Goal: Task Accomplishment & Management: Use online tool/utility

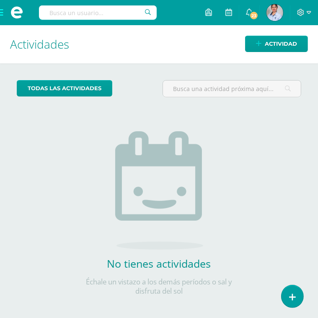
click at [3, 71] on div "todas las Actividades No tienes actividades Échale un vistazo a los demás perío…" at bounding box center [159, 192] width 318 height 259
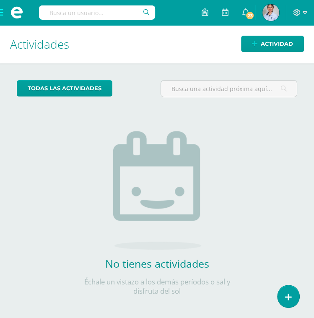
click at [2, 12] on span at bounding box center [17, 12] width 34 height 25
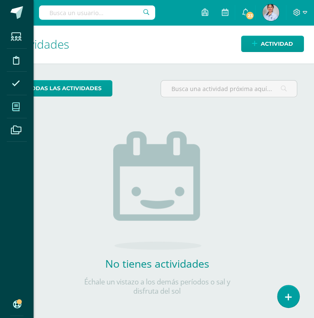
click at [15, 106] on icon at bounding box center [16, 107] width 8 height 8
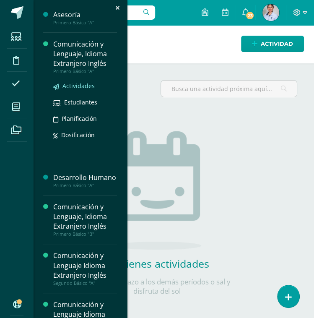
click at [64, 87] on span "Actividades" at bounding box center [78, 86] width 32 height 8
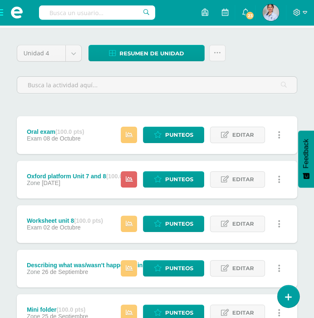
scroll to position [70, 0]
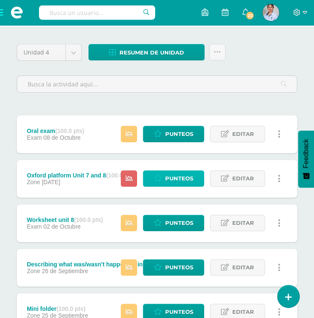
click at [174, 176] on span "Punteos" at bounding box center [179, 177] width 28 height 15
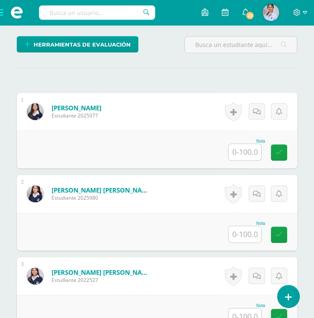
scroll to position [259, 0]
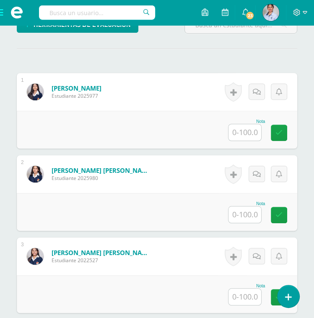
click at [241, 131] on input "text" at bounding box center [244, 132] width 33 height 16
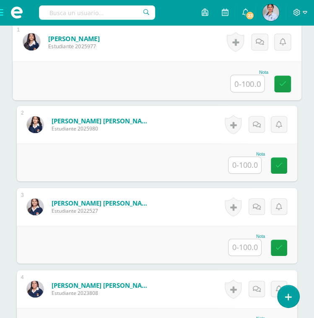
scroll to position [309, 0]
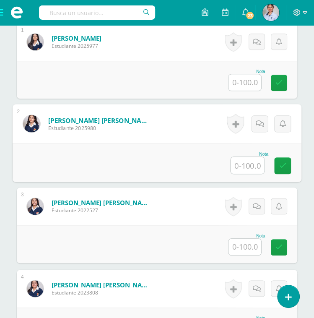
click at [241, 169] on input "text" at bounding box center [247, 165] width 34 height 17
type input "100"
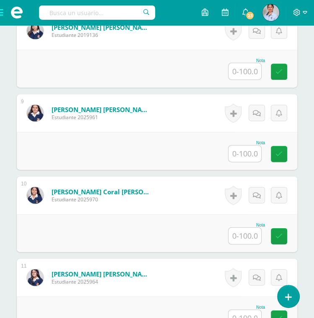
scroll to position [896, 0]
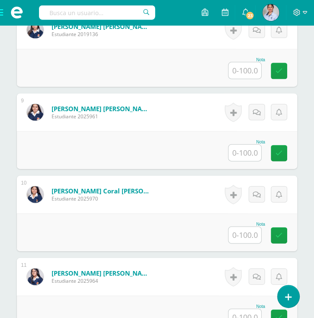
click at [247, 155] on input "text" at bounding box center [244, 153] width 33 height 16
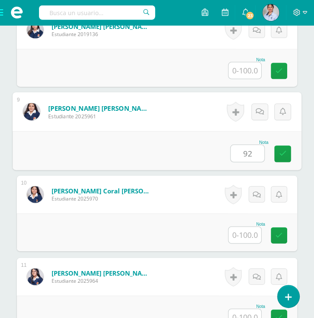
type input "92"
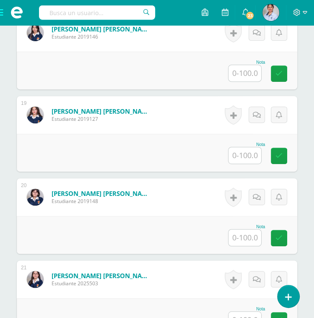
scroll to position [1709, 0]
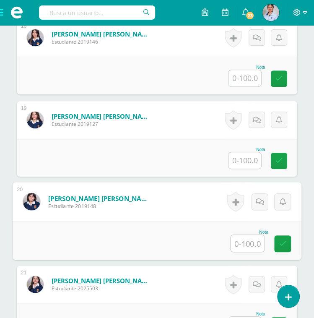
click at [246, 241] on input "text" at bounding box center [247, 243] width 34 height 17
type input "0"
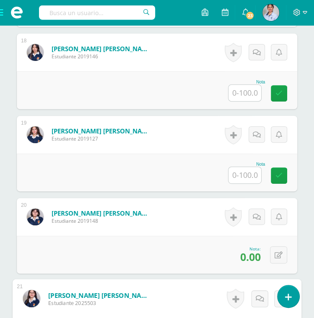
scroll to position [1691, 0]
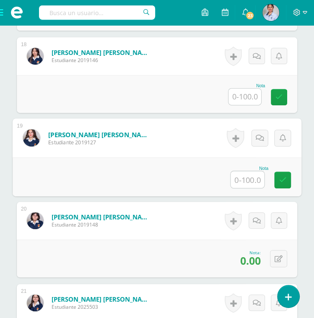
click at [246, 176] on input "text" at bounding box center [247, 179] width 34 height 17
type input "50"
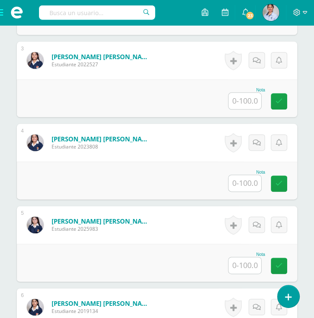
scroll to position [436, 0]
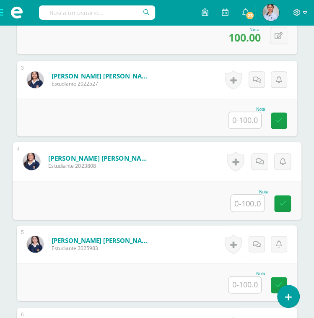
click at [241, 200] on input "text" at bounding box center [247, 202] width 34 height 17
type input "96"
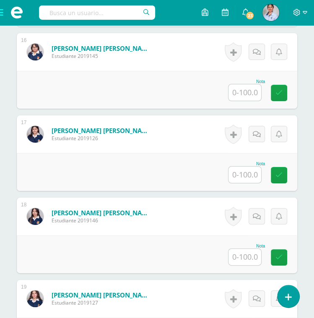
scroll to position [1524, 0]
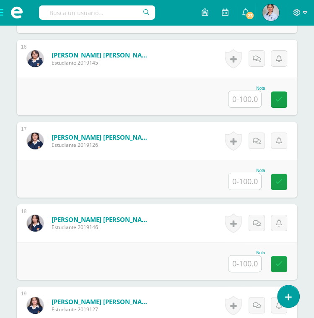
click at [247, 175] on input "text" at bounding box center [244, 181] width 33 height 16
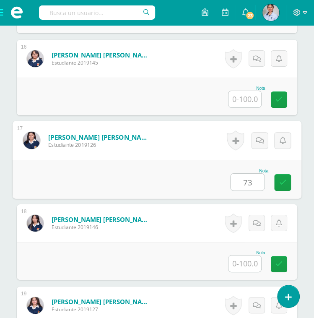
type input "73"
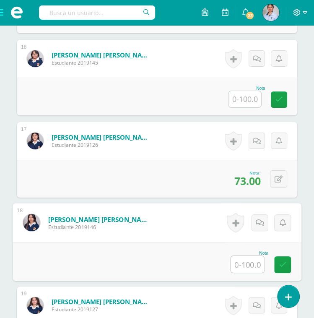
click at [255, 266] on input "text" at bounding box center [247, 264] width 34 height 17
type input "87"
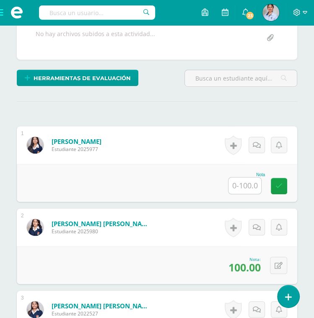
scroll to position [206, 0]
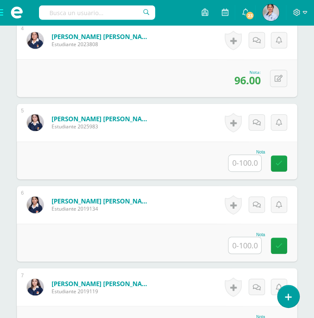
scroll to position [558, 0]
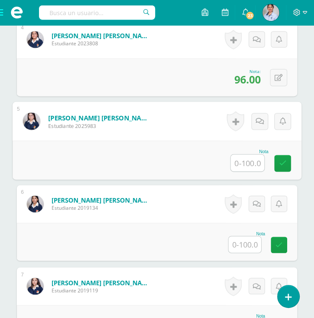
click at [259, 158] on input "text" at bounding box center [247, 162] width 34 height 17
click at [287, 160] on link at bounding box center [282, 163] width 17 height 17
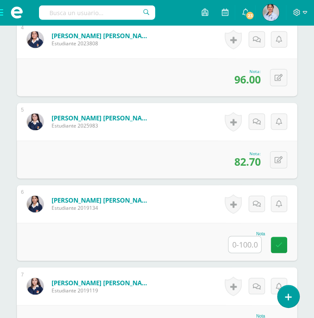
click at [256, 163] on span "82.70" at bounding box center [247, 161] width 26 height 14
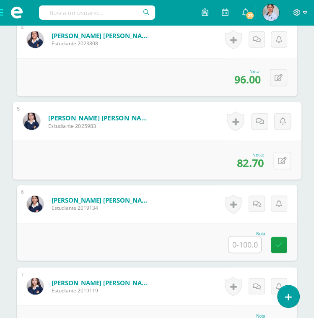
click at [277, 158] on button at bounding box center [282, 160] width 18 height 18
click at [284, 158] on button at bounding box center [282, 160] width 18 height 18
type input "85"
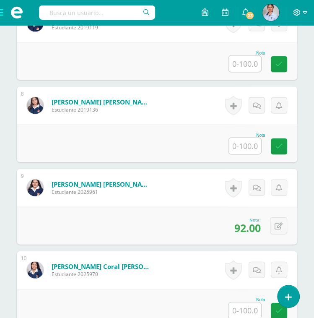
scroll to position [819, 0]
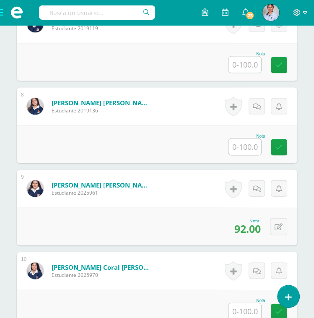
click at [251, 143] on input "text" at bounding box center [244, 147] width 33 height 16
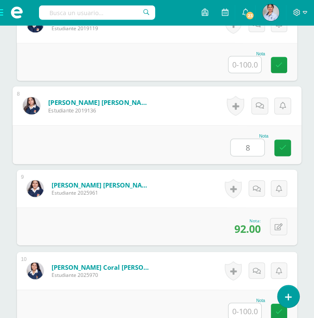
type input "85"
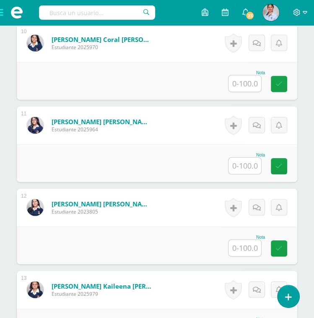
scroll to position [1047, 0]
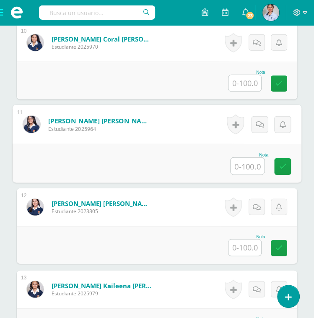
click at [246, 164] on input "text" at bounding box center [247, 166] width 34 height 17
click at [253, 165] on input "text" at bounding box center [247, 166] width 34 height 17
type input "94"
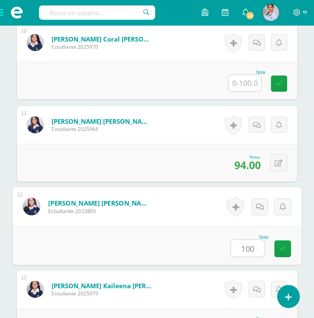
type input "100"
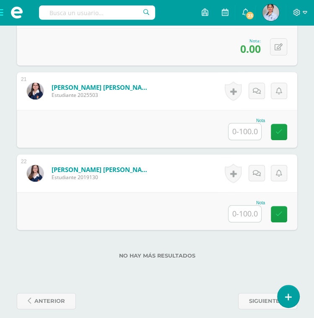
scroll to position [1910, 0]
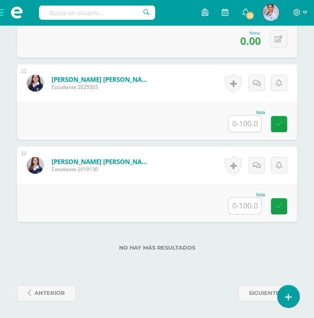
click at [246, 208] on input "text" at bounding box center [244, 205] width 33 height 16
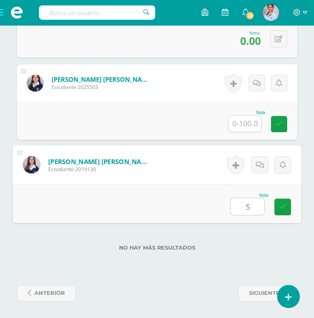
type input "50"
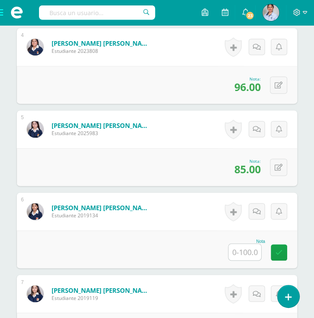
scroll to position [537, 0]
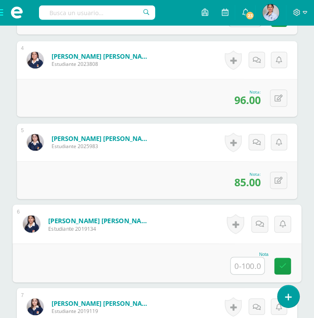
click at [245, 260] on input "text" at bounding box center [247, 265] width 34 height 17
type input "100"
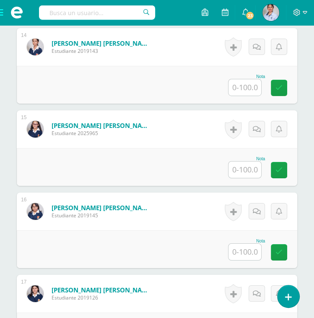
scroll to position [1377, 0]
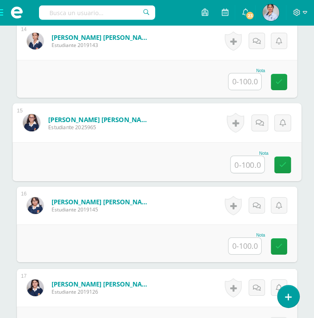
click at [238, 160] on input "text" at bounding box center [247, 164] width 34 height 17
type input "94"
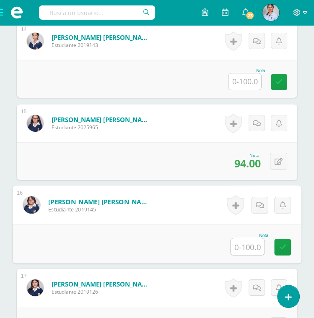
click at [248, 244] on input "text" at bounding box center [247, 246] width 34 height 17
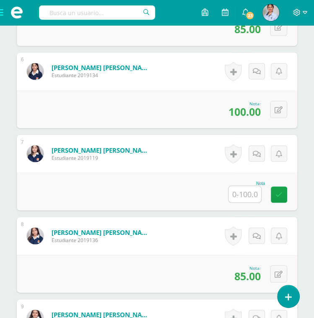
scroll to position [690, 0]
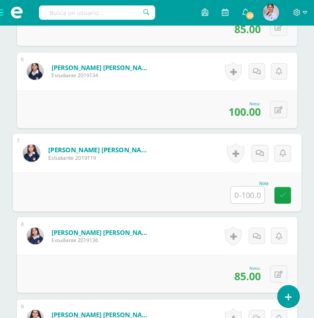
click at [251, 190] on input "text" at bounding box center [247, 194] width 34 height 17
type input "63"
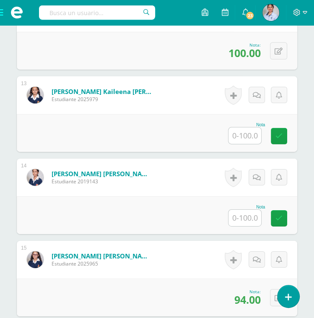
scroll to position [1242, 0]
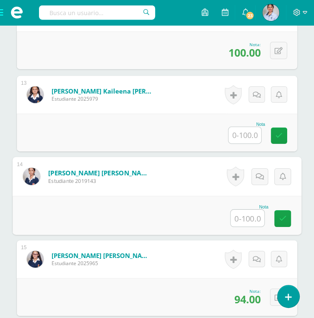
click at [243, 211] on input "text" at bounding box center [247, 217] width 34 height 17
type input "89"
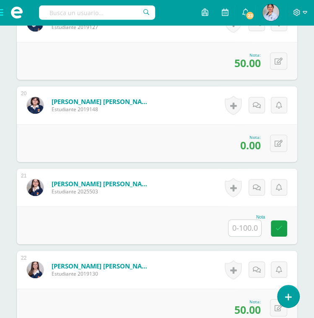
scroll to position [1805, 0]
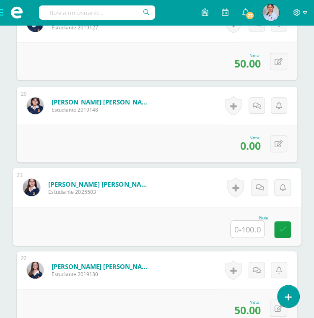
click at [257, 227] on input "text" at bounding box center [247, 228] width 34 height 17
type input "92"
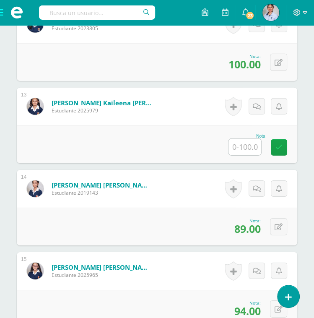
scroll to position [1229, 0]
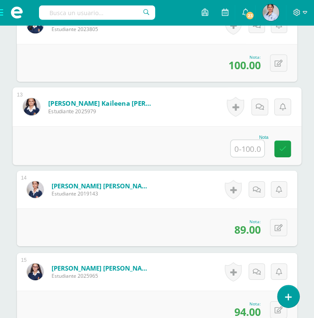
click at [249, 149] on input "text" at bounding box center [247, 148] width 34 height 17
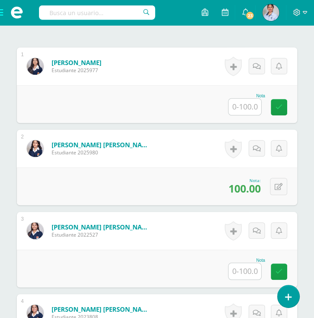
scroll to position [288, 0]
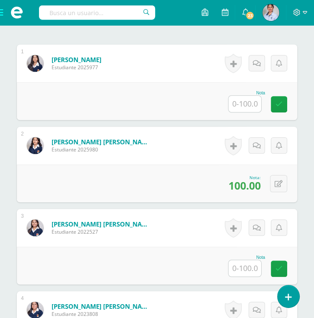
type input "87"
click at [249, 106] on input "text" at bounding box center [244, 104] width 33 height 16
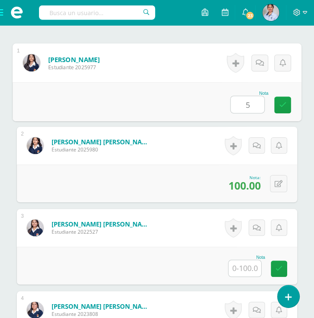
type input "50"
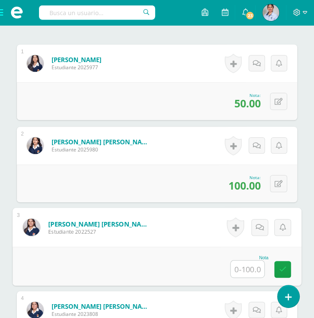
click at [248, 268] on input "text" at bounding box center [247, 268] width 34 height 17
type input "33"
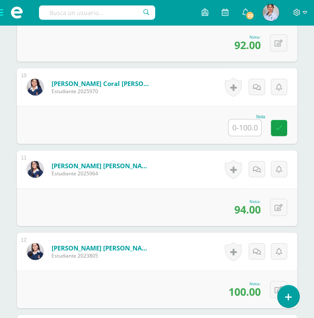
scroll to position [1005, 0]
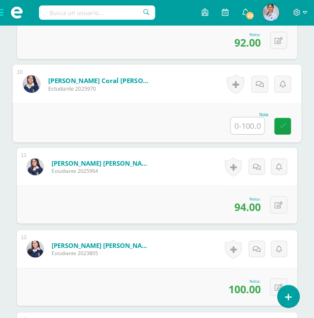
click at [251, 119] on input "text" at bounding box center [247, 125] width 34 height 17
type input "100"
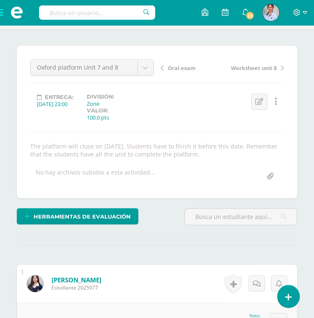
scroll to position [0, 0]
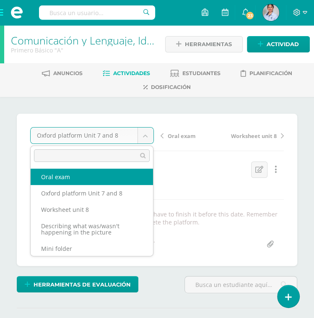
select select "/dashboard/teacher/grade-activity/129265/"
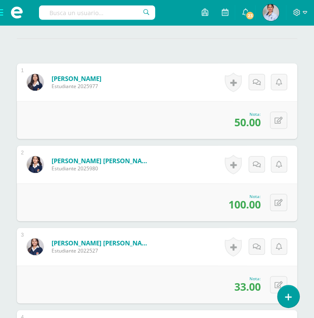
scroll to position [266, 0]
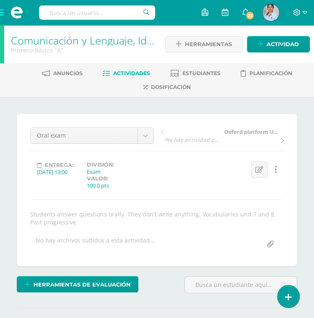
click at [128, 72] on span "Actividades" at bounding box center [131, 73] width 37 height 6
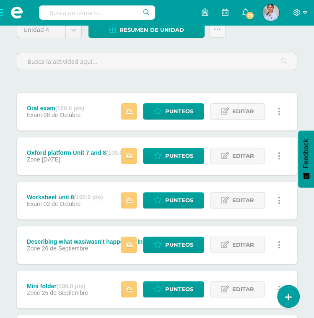
scroll to position [94, 0]
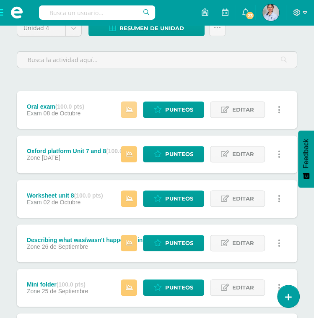
click at [132, 110] on icon at bounding box center [128, 109] width 7 height 7
click at [128, 154] on icon at bounding box center [128, 153] width 7 height 7
click at [130, 203] on link at bounding box center [129, 198] width 16 height 16
click at [127, 244] on icon at bounding box center [128, 242] width 7 height 7
click at [128, 287] on icon at bounding box center [128, 287] width 7 height 7
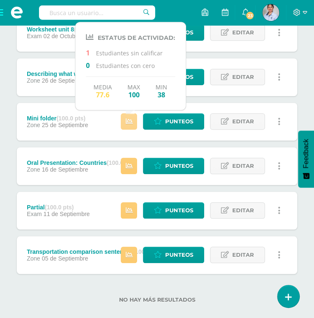
scroll to position [264, 0]
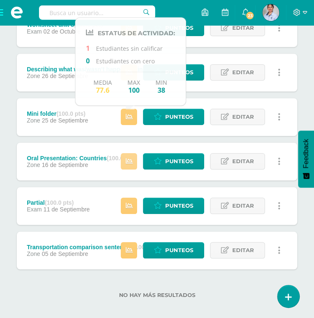
click at [128, 160] on icon at bounding box center [128, 161] width 7 height 7
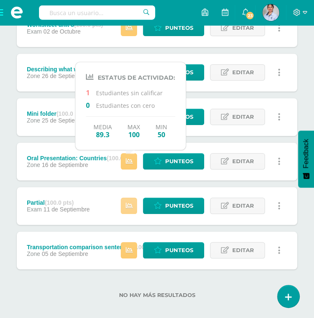
click at [129, 207] on icon at bounding box center [128, 205] width 7 height 7
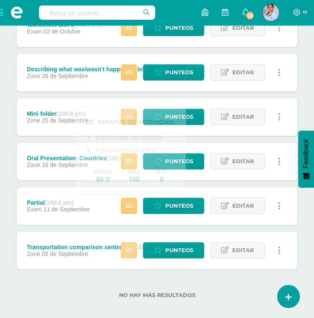
click at [130, 250] on icon at bounding box center [128, 249] width 7 height 7
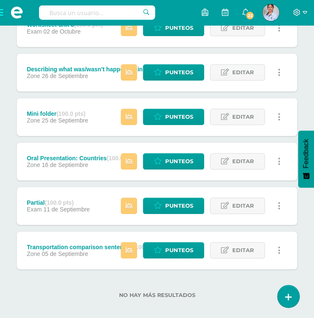
click at [98, 283] on div "No hay más resultados" at bounding box center [157, 288] width 280 height 39
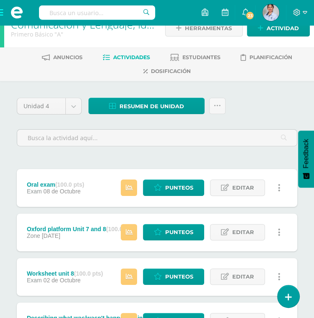
scroll to position [0, 0]
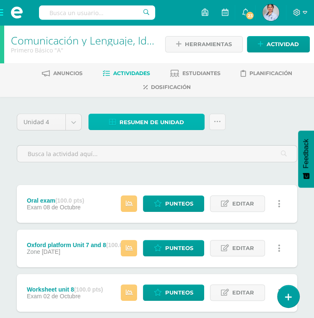
click at [164, 121] on span "Resumen de unidad" at bounding box center [151, 121] width 65 height 15
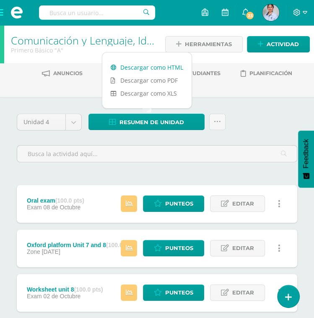
click at [166, 62] on link "Descargar como HTML" at bounding box center [146, 67] width 89 height 13
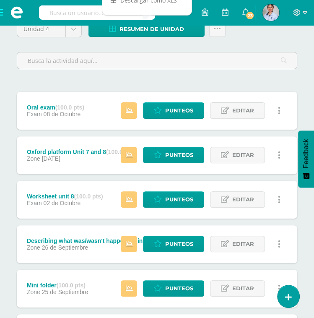
scroll to position [96, 0]
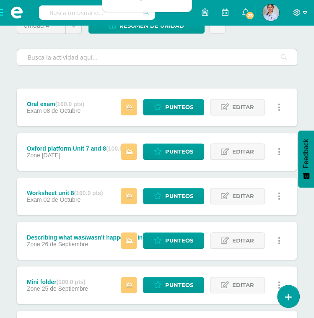
click at [58, 63] on input "text" at bounding box center [156, 57] width 279 height 16
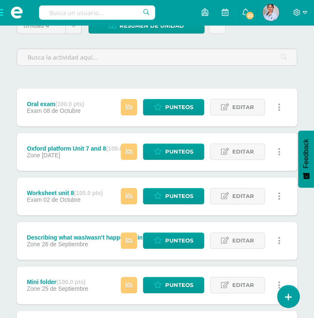
click at [56, 69] on div at bounding box center [156, 57] width 287 height 32
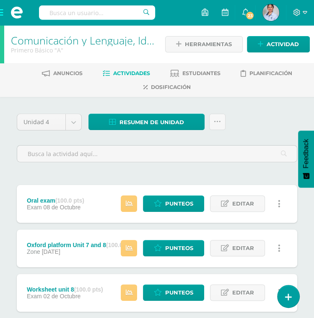
click at [3, 12] on span at bounding box center [17, 12] width 34 height 25
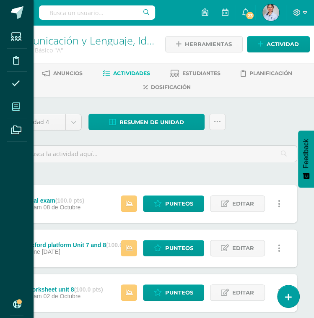
click at [18, 103] on icon at bounding box center [16, 107] width 8 height 8
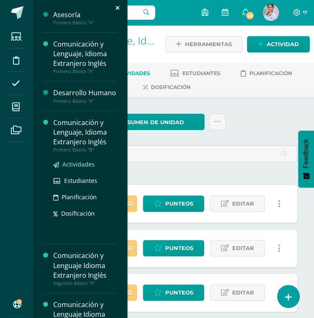
click at [70, 168] on span "Actividades" at bounding box center [78, 164] width 32 height 8
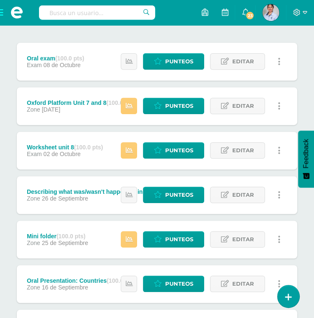
scroll to position [142, 0]
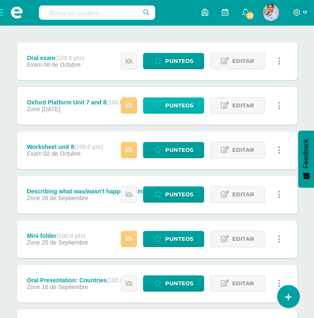
click at [178, 101] on span "Punteos" at bounding box center [179, 105] width 28 height 15
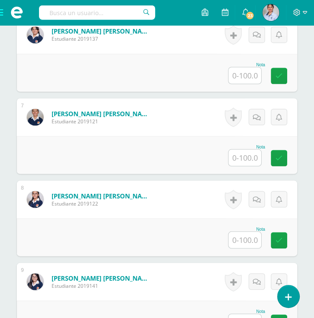
scroll to position [721, 0]
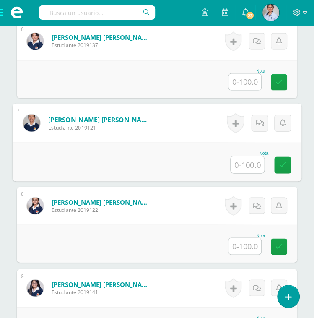
click at [248, 166] on input "text" at bounding box center [247, 164] width 34 height 17
type input "81"
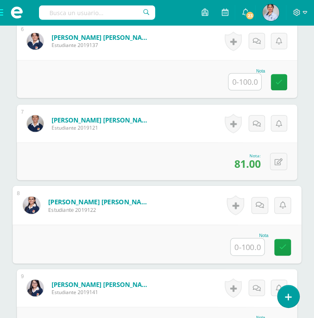
scroll to position [721, 0]
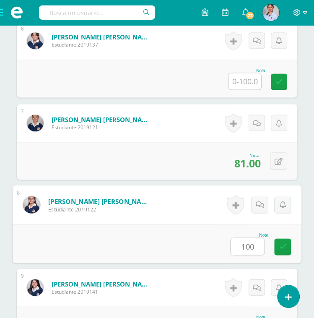
type input "100"
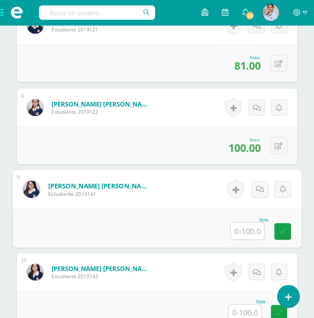
scroll to position [818, 0]
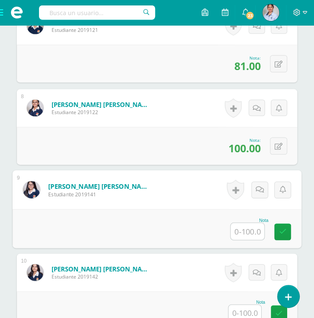
click at [240, 235] on input "text" at bounding box center [247, 231] width 34 height 17
type input "100"
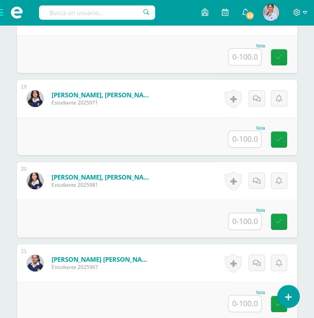
scroll to position [1723, 0]
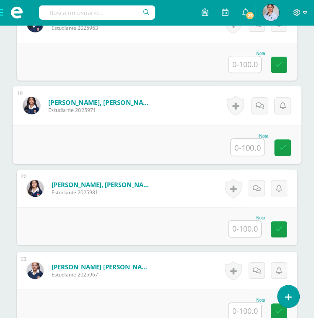
click at [249, 143] on input "text" at bounding box center [247, 147] width 34 height 17
type input "10"
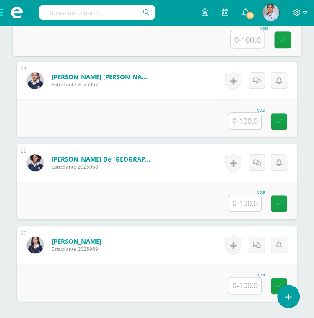
scroll to position [1913, 0]
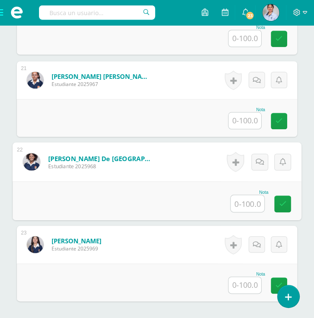
click at [232, 197] on input "text" at bounding box center [247, 203] width 34 height 17
type input "100"
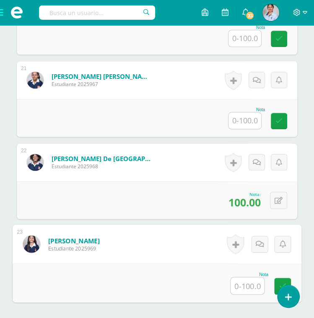
click at [249, 284] on input "text" at bounding box center [247, 285] width 34 height 17
type input "90"
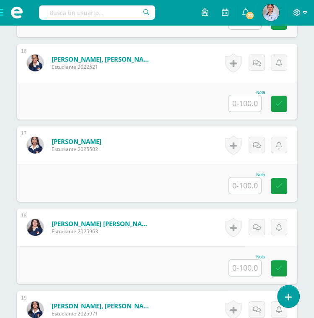
scroll to position [1519, 0]
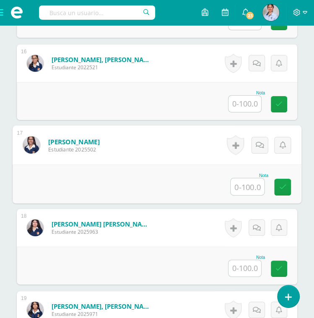
click at [235, 181] on input "text" at bounding box center [247, 186] width 34 height 17
type input "100"
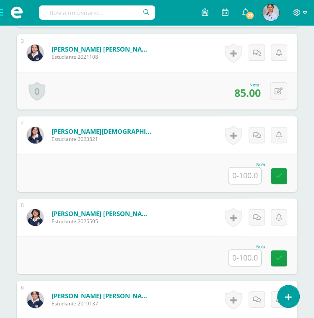
scroll to position [462, 0]
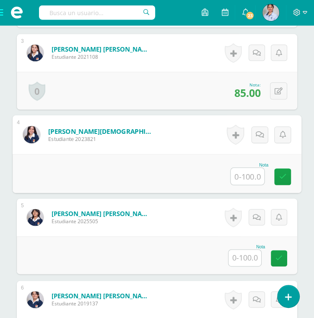
click at [247, 176] on input "text" at bounding box center [247, 176] width 34 height 17
type input "90"
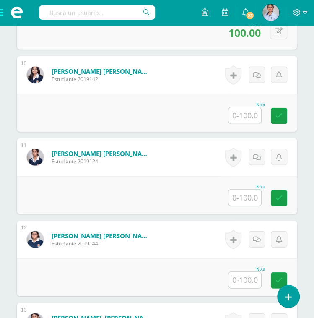
scroll to position [1015, 0]
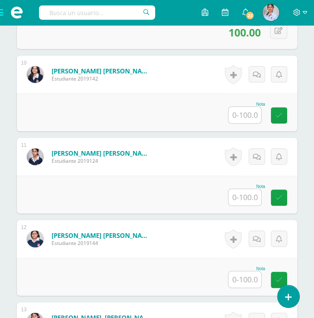
click at [245, 199] on input "text" at bounding box center [244, 197] width 33 height 16
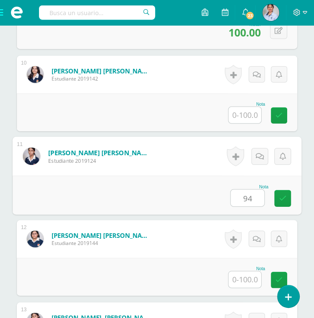
type input "94"
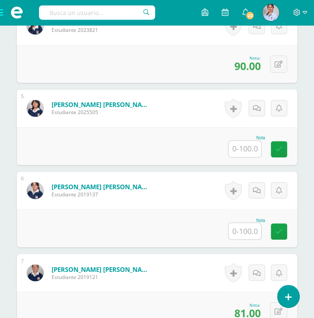
scroll to position [572, 0]
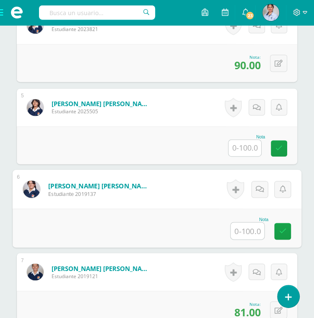
click at [242, 222] on input "text" at bounding box center [247, 230] width 34 height 17
type input "96"
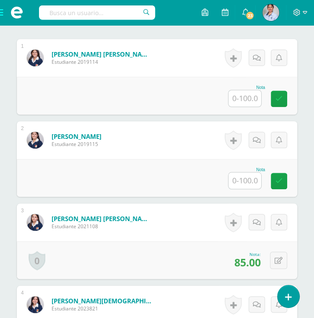
scroll to position [290, 0]
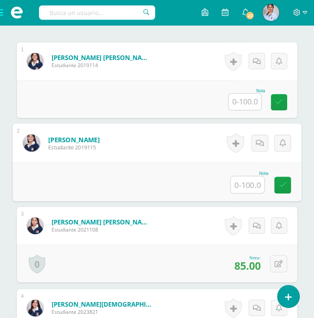
click at [235, 182] on input "text" at bounding box center [247, 184] width 34 height 17
type input "100"
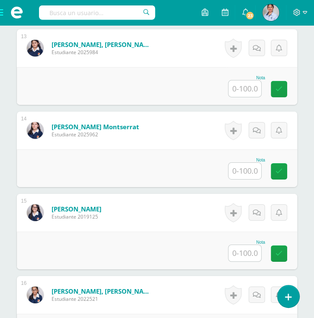
scroll to position [1289, 0]
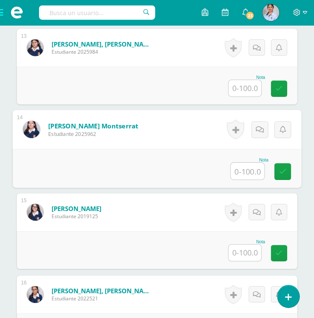
click at [240, 165] on input "text" at bounding box center [247, 171] width 34 height 17
type input "100"
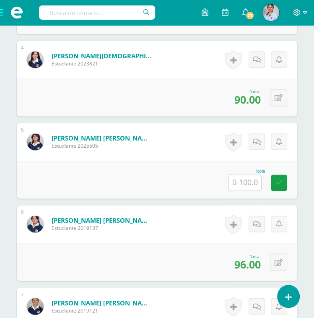
scroll to position [538, 0]
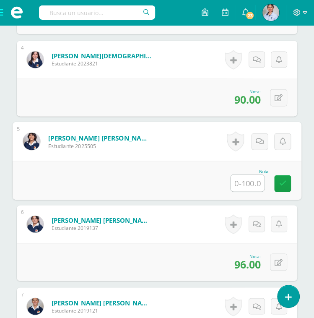
click at [250, 181] on input "text" at bounding box center [247, 182] width 34 height 17
type input "88"
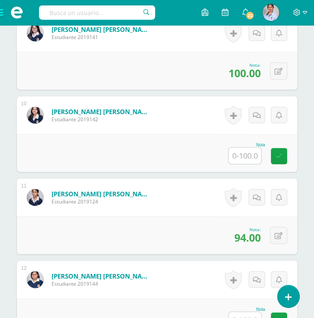
scroll to position [974, 0]
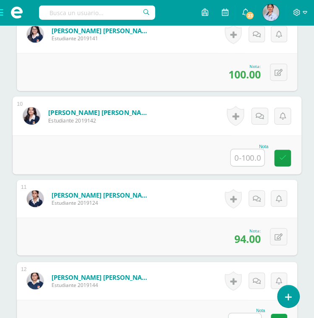
click at [248, 154] on input "text" at bounding box center [247, 157] width 34 height 17
type input "85"
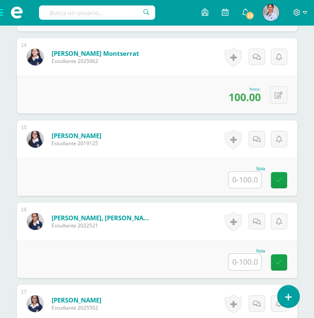
scroll to position [1364, 0]
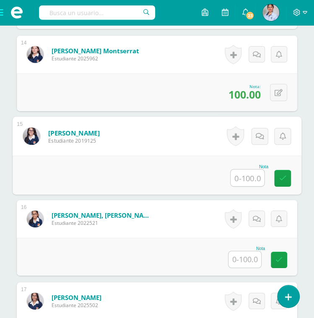
click at [255, 173] on input "text" at bounding box center [247, 177] width 34 height 17
type input "100"
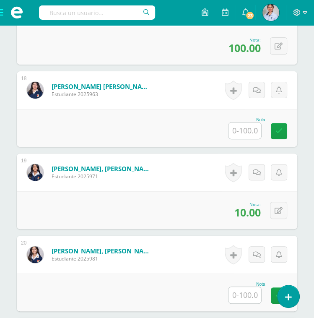
scroll to position [1657, 0]
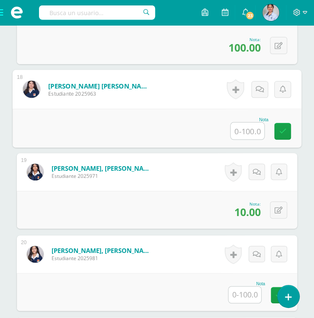
click at [231, 128] on input "text" at bounding box center [247, 130] width 34 height 17
type input "100"
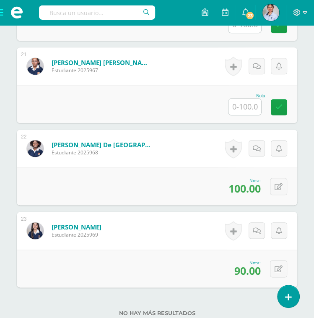
scroll to position [1927, 0]
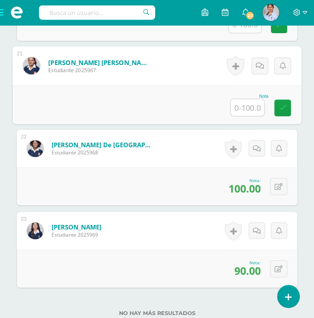
click at [240, 103] on input "text" at bounding box center [247, 107] width 34 height 17
type input "65"
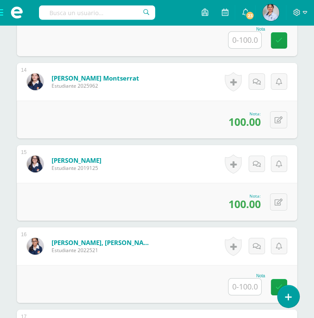
scroll to position [1335, 0]
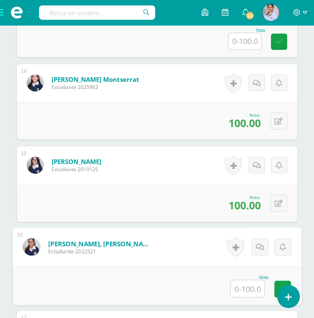
click at [245, 282] on input "text" at bounding box center [247, 288] width 34 height 17
type input "100"
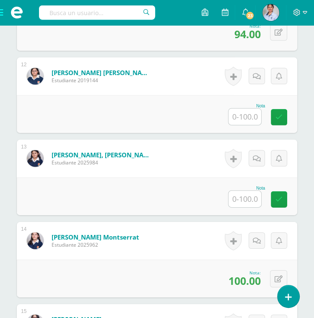
scroll to position [1201, 0]
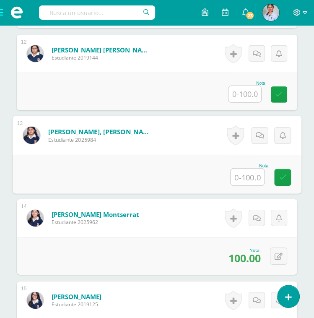
click at [247, 176] on input "text" at bounding box center [247, 176] width 34 height 17
type input "100"
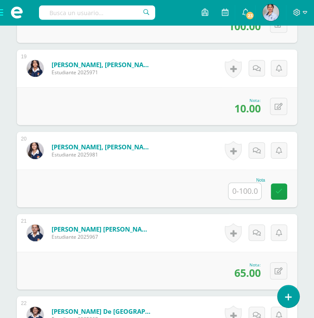
scroll to position [1761, 0]
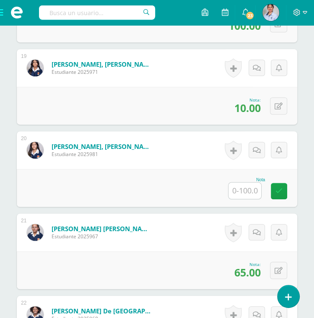
click at [244, 186] on input "text" at bounding box center [244, 190] width 33 height 16
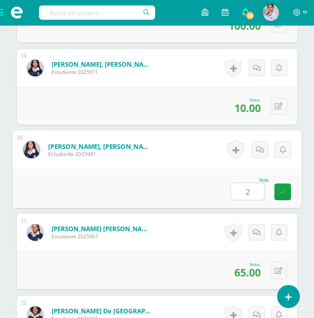
type input "29"
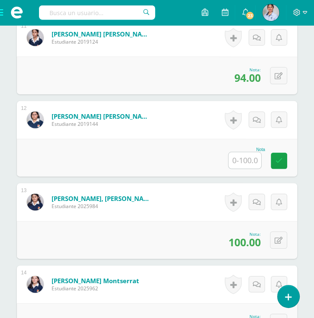
scroll to position [1134, 0]
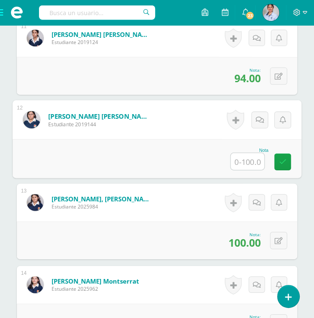
click at [254, 157] on input "text" at bounding box center [247, 161] width 34 height 17
type input "94"
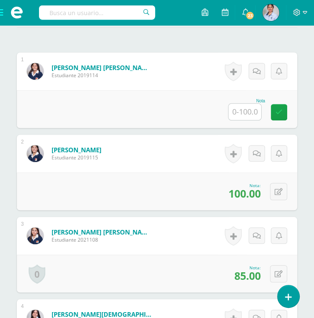
scroll to position [280, 0]
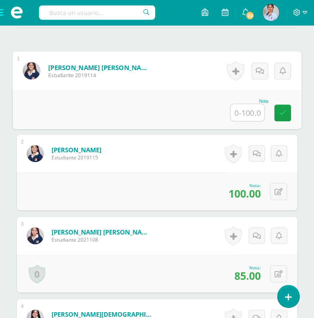
click at [245, 118] on input "text" at bounding box center [247, 112] width 34 height 17
type input "100"
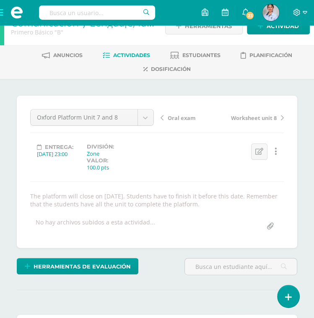
scroll to position [0, 0]
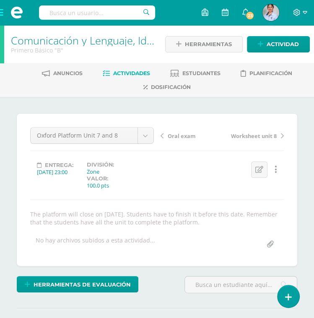
click at [133, 72] on span "Actividades" at bounding box center [131, 73] width 37 height 6
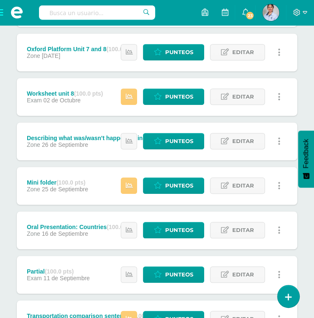
scroll to position [271, 0]
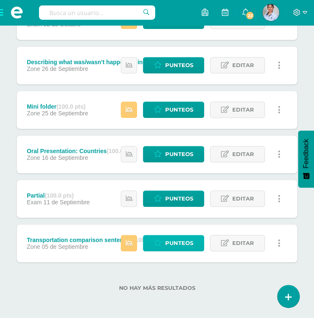
click at [177, 243] on span "Punteos" at bounding box center [179, 242] width 28 height 15
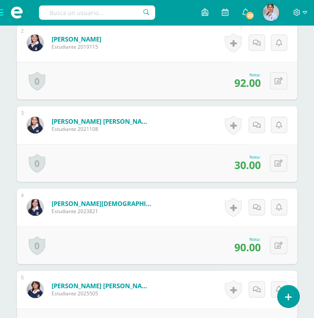
scroll to position [416, 0]
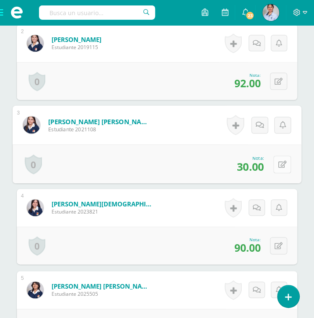
click at [278, 161] on icon at bounding box center [282, 163] width 8 height 7
click at [191, 165] on input "0.00" at bounding box center [188, 166] width 34 height 17
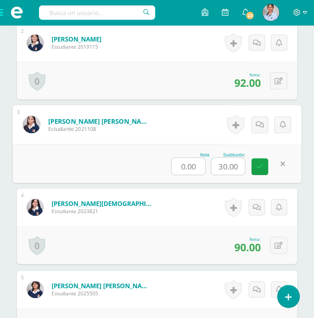
scroll to position [416, 0]
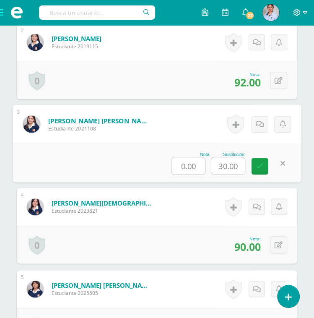
drag, startPoint x: 196, startPoint y: 163, endPoint x: 164, endPoint y: 163, distance: 31.4
click at [164, 163] on div "Nota 0.00 Sustitución: 30.00" at bounding box center [157, 162] width 289 height 39
type input "30"
click at [281, 161] on icon at bounding box center [282, 163] width 8 height 7
type input "75"
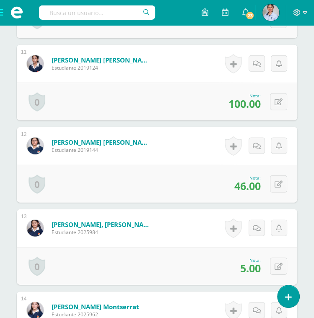
scroll to position [1134, 0]
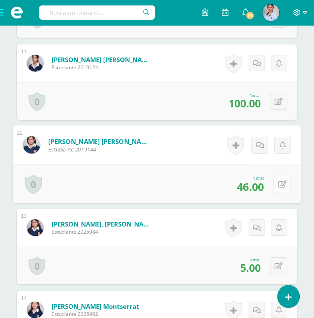
click at [278, 184] on icon at bounding box center [282, 184] width 8 height 7
click at [190, 183] on input "0.00" at bounding box center [188, 186] width 34 height 17
drag, startPoint x: 195, startPoint y: 183, endPoint x: 158, endPoint y: 181, distance: 36.9
click at [158, 181] on div "Nota 0.00 Sustitución: 46.00" at bounding box center [157, 183] width 289 height 39
type input "46"
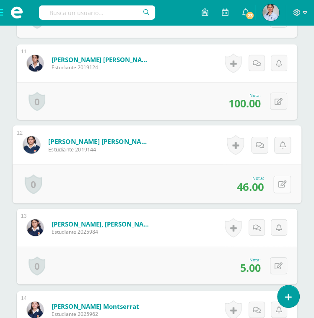
click at [278, 183] on icon at bounding box center [282, 184] width 8 height 7
type input "90"
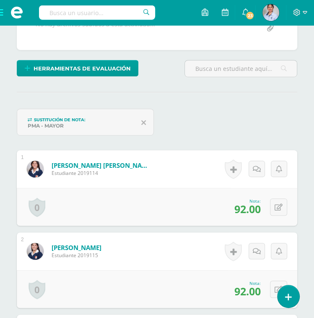
scroll to position [0, 0]
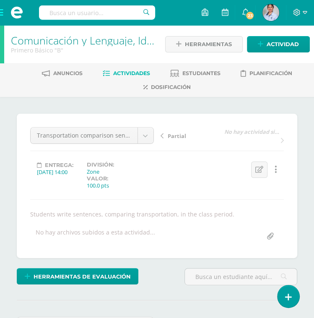
click at [121, 71] on span "Actividades" at bounding box center [131, 73] width 37 height 6
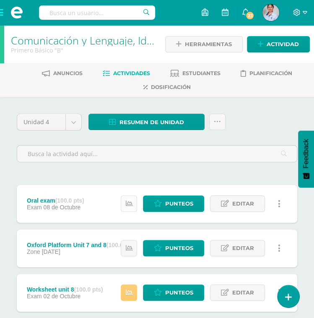
click at [130, 208] on link at bounding box center [129, 203] width 16 height 16
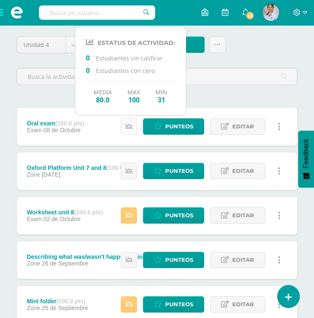
scroll to position [84, 0]
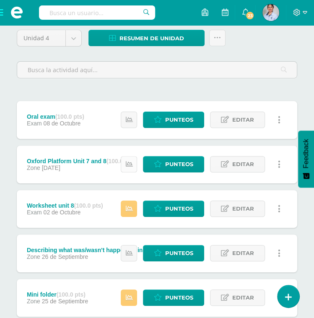
click at [127, 163] on icon at bounding box center [128, 163] width 7 height 7
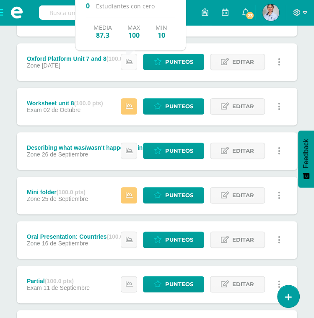
scroll to position [186, 0]
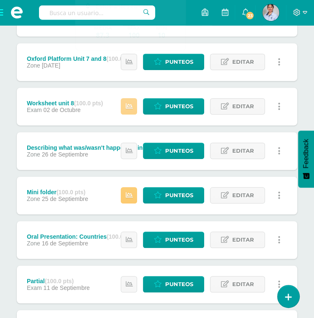
click at [124, 108] on link at bounding box center [129, 106] width 16 height 16
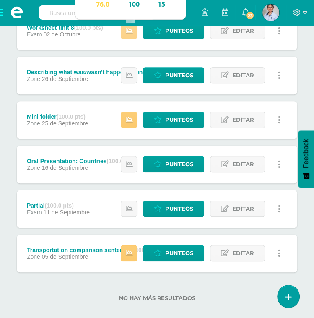
scroll to position [268, 0]
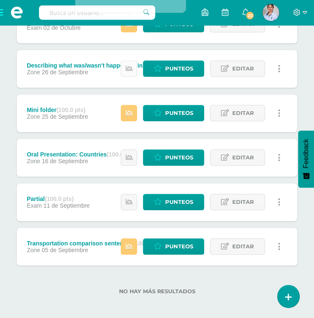
click at [129, 65] on icon at bounding box center [128, 68] width 7 height 7
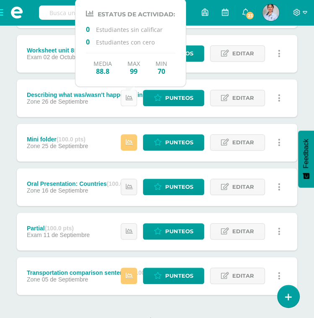
scroll to position [241, 0]
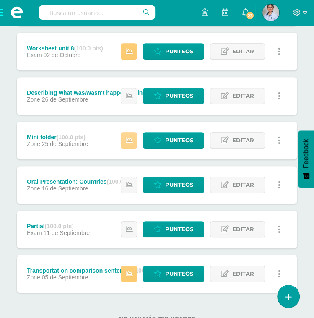
click at [129, 142] on icon at bounding box center [128, 140] width 7 height 7
click at [128, 186] on icon at bounding box center [128, 184] width 7 height 7
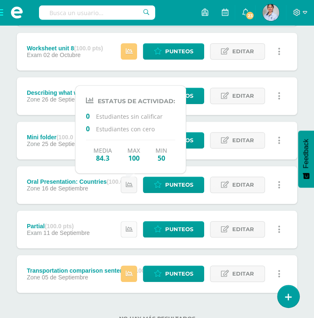
click at [131, 228] on icon at bounding box center [128, 228] width 7 height 7
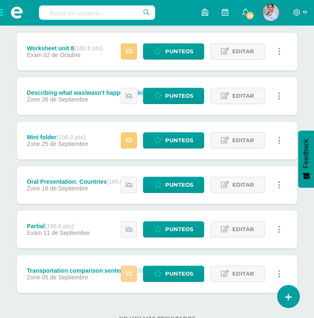
click at [132, 272] on icon at bounding box center [128, 273] width 7 height 7
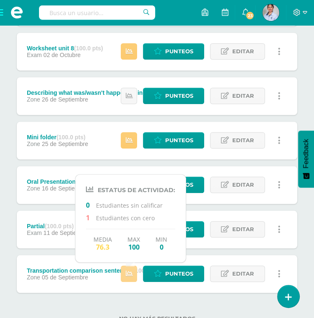
scroll to position [271, 0]
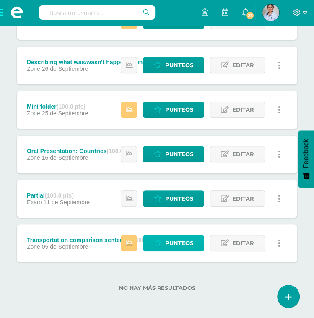
click at [181, 239] on span "Punteos" at bounding box center [179, 242] width 28 height 15
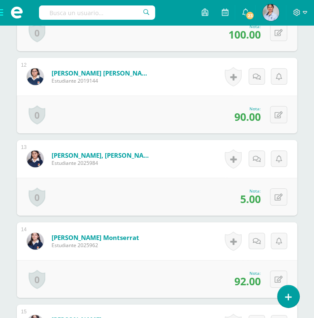
scroll to position [1203, 0]
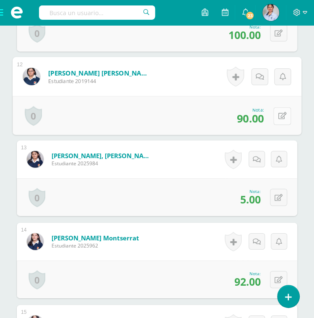
click at [275, 117] on button at bounding box center [282, 116] width 18 height 18
click at [263, 119] on icon at bounding box center [260, 118] width 8 height 7
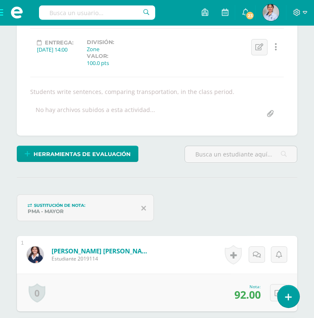
scroll to position [0, 0]
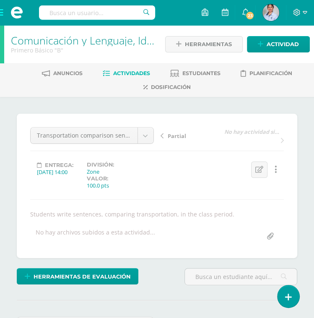
click at [128, 71] on span "Actividades" at bounding box center [131, 73] width 37 height 6
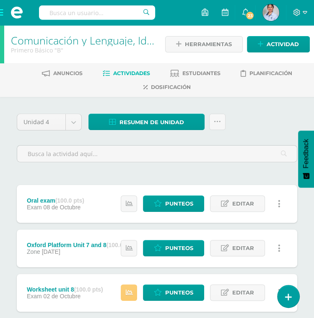
click at [239, 120] on div "Unidad 4 Unidad 1 Unidad 2 Unidad 3 Unidad 4 Resumen de unidad Descargar como H…" at bounding box center [156, 141] width 287 height 55
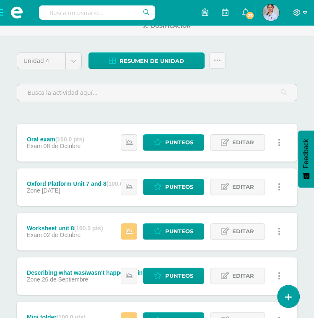
scroll to position [62, 0]
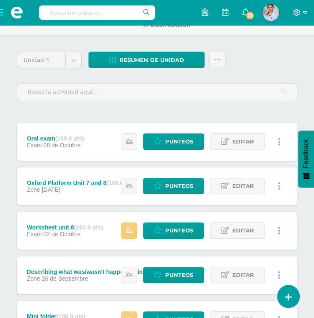
click at [138, 114] on div "Unidad 4 Unidad 1 Unidad 2 Unidad 3 Unidad 4 Resumen de unidad Descargar como H…" at bounding box center [156, 281] width 287 height 459
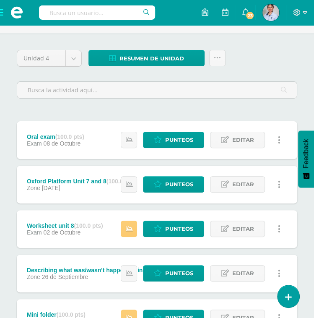
scroll to position [0, 0]
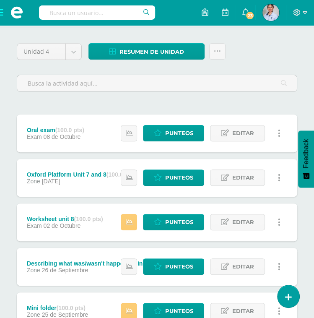
scroll to position [71, 0]
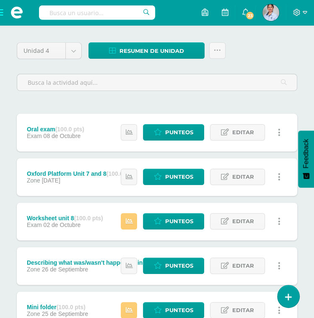
click at [113, 103] on div "Unidad 4 Unidad 1 Unidad 2 Unidad 3 Unidad 4 Resumen de unidad Descargar como H…" at bounding box center [156, 271] width 287 height 459
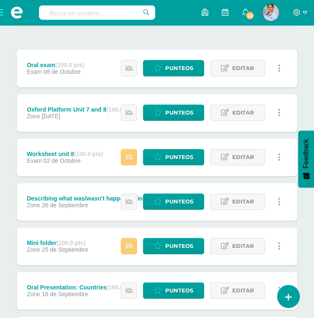
scroll to position [136, 0]
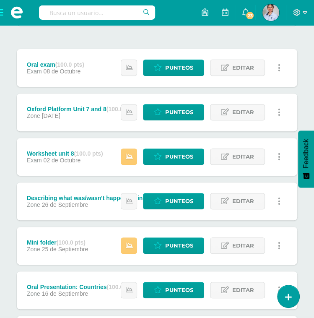
click at [114, 35] on div "Unidad 4 Unidad 1 Unidad 2 Unidad 3 Unidad 4 Resumen de unidad Descargar como H…" at bounding box center [156, 207] width 287 height 459
click at [131, 243] on icon at bounding box center [128, 245] width 7 height 7
click at [165, 245] on link "Punteos" at bounding box center [173, 245] width 61 height 16
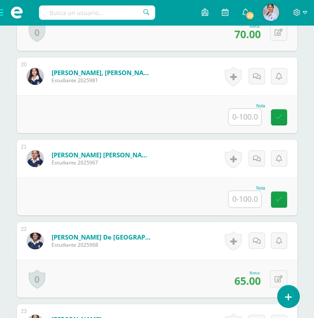
scroll to position [1835, 0]
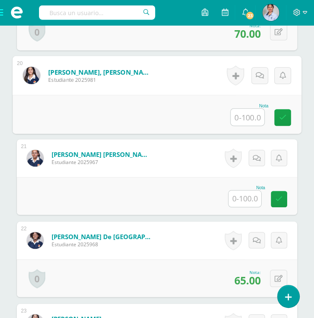
click at [246, 109] on input "text" at bounding box center [247, 116] width 34 height 17
type input "0"
click at [283, 114] on icon at bounding box center [283, 117] width 8 height 7
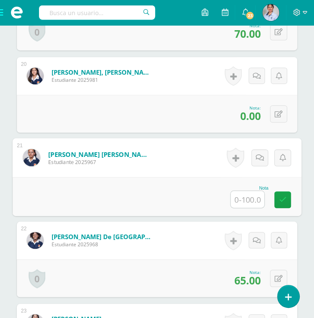
click at [247, 196] on input "text" at bounding box center [247, 199] width 34 height 17
type input "0"
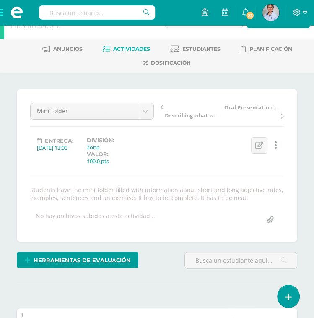
scroll to position [0, 0]
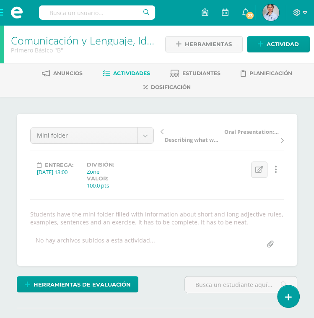
click at [132, 73] on span "Actividades" at bounding box center [131, 73] width 37 height 6
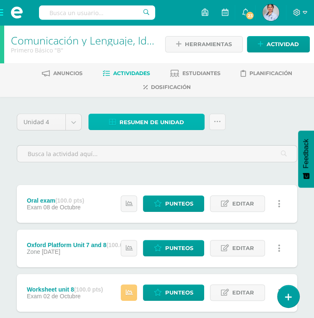
click at [158, 120] on span "Resumen de unidad" at bounding box center [151, 121] width 65 height 15
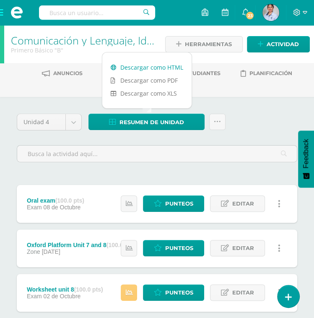
click at [163, 65] on link "Descargar como HTML" at bounding box center [146, 67] width 89 height 13
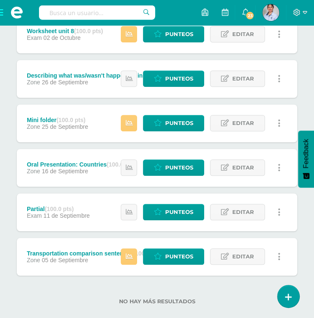
scroll to position [259, 0]
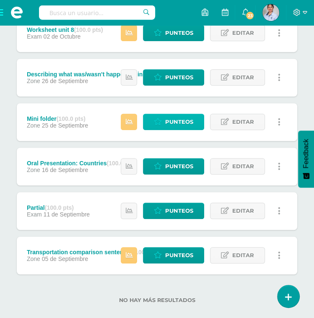
click at [164, 117] on link "Punteos" at bounding box center [173, 122] width 61 height 16
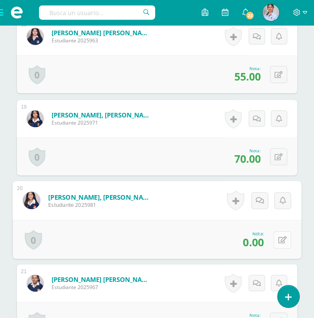
scroll to position [1711, 0]
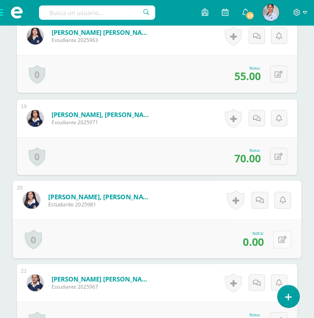
click at [276, 237] on button at bounding box center [282, 239] width 18 height 18
type input "20"
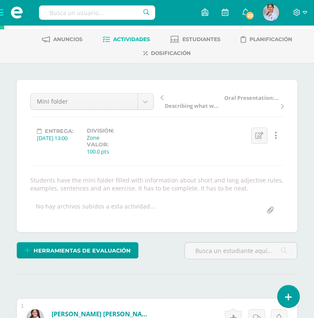
scroll to position [0, 0]
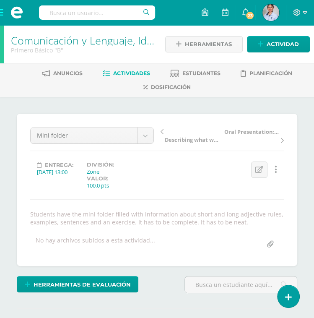
click at [130, 71] on span "Actividades" at bounding box center [131, 73] width 37 height 6
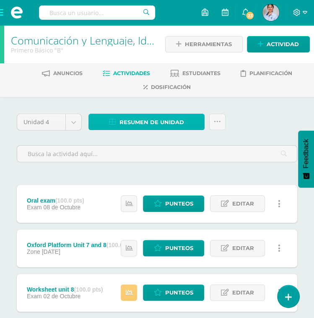
click at [164, 121] on span "Resumen de unidad" at bounding box center [151, 121] width 65 height 15
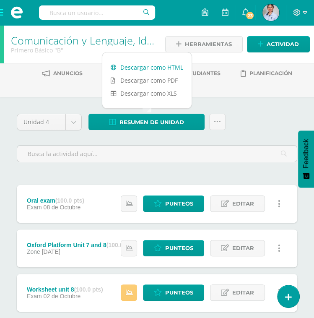
click at [140, 67] on link "Descargar como HTML" at bounding box center [146, 67] width 89 height 13
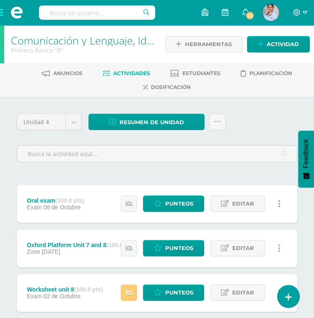
click at [3, 14] on span at bounding box center [17, 12] width 34 height 25
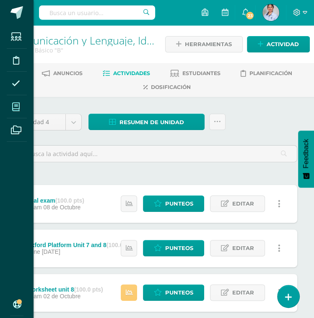
click at [10, 111] on span at bounding box center [16, 106] width 19 height 19
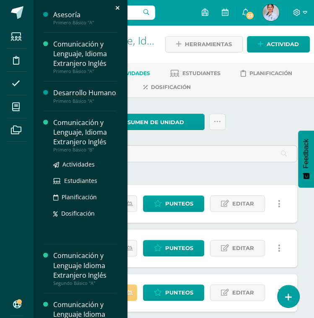
scroll to position [57, 0]
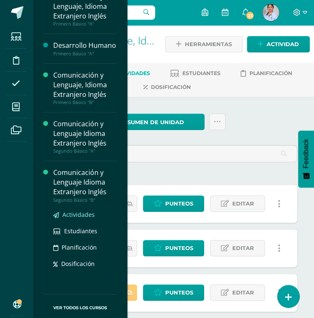
click at [75, 215] on span "Actividades" at bounding box center [78, 214] width 32 height 8
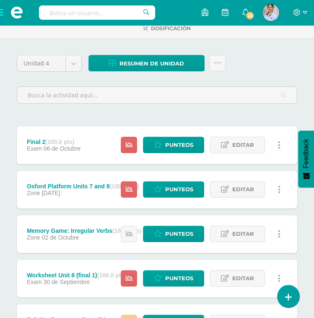
scroll to position [59, 0]
click at [185, 190] on span "Punteos" at bounding box center [179, 188] width 28 height 15
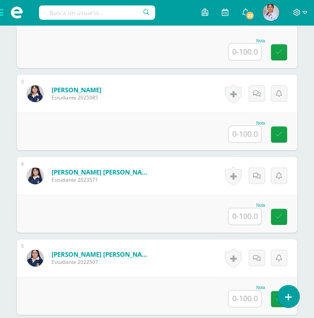
scroll to position [422, 0]
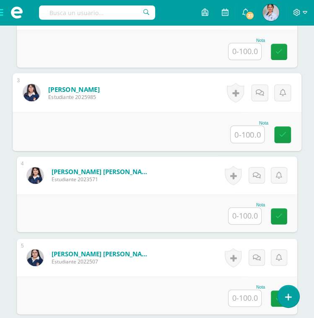
click at [249, 133] on input "text" at bounding box center [247, 134] width 34 height 17
type input "100"
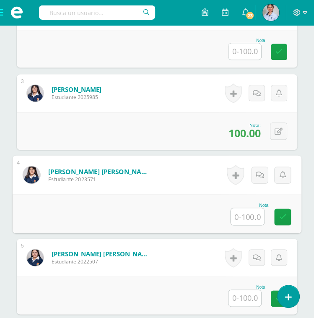
scroll to position [0, 0]
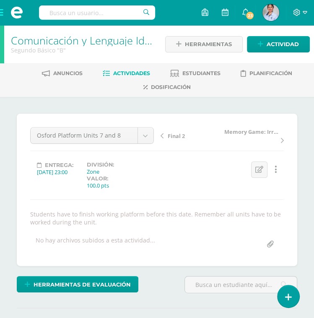
click at [134, 76] on span "Actividades" at bounding box center [131, 73] width 37 height 6
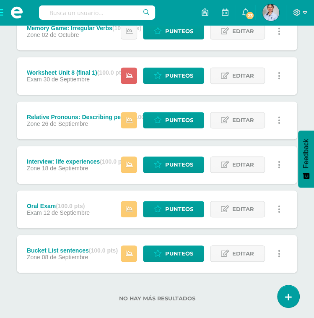
scroll to position [260, 0]
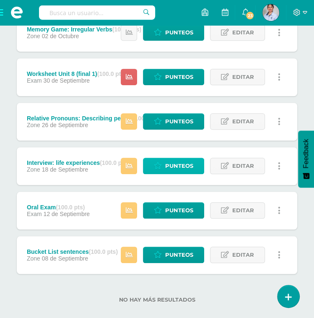
click at [171, 161] on span "Punteos" at bounding box center [179, 165] width 28 height 15
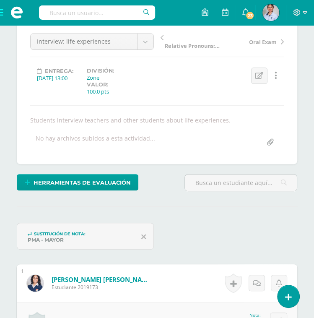
scroll to position [95, 0]
